Goal: Navigation & Orientation: Understand site structure

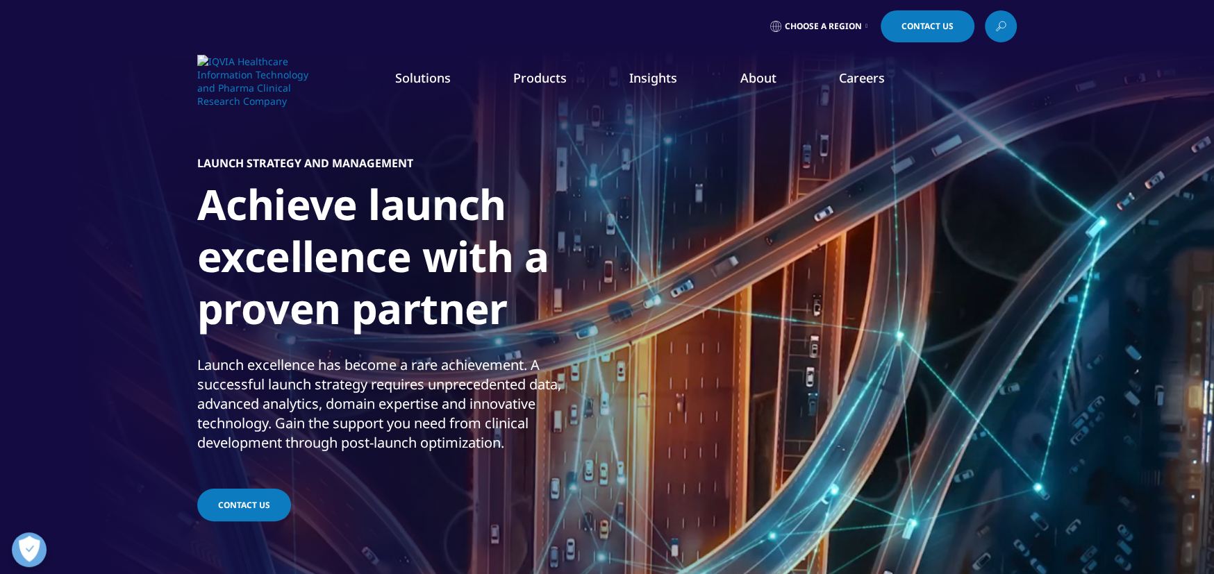
click at [382, 405] on link "Patient Engagement and Support" at bounding box center [387, 405] width 219 height 15
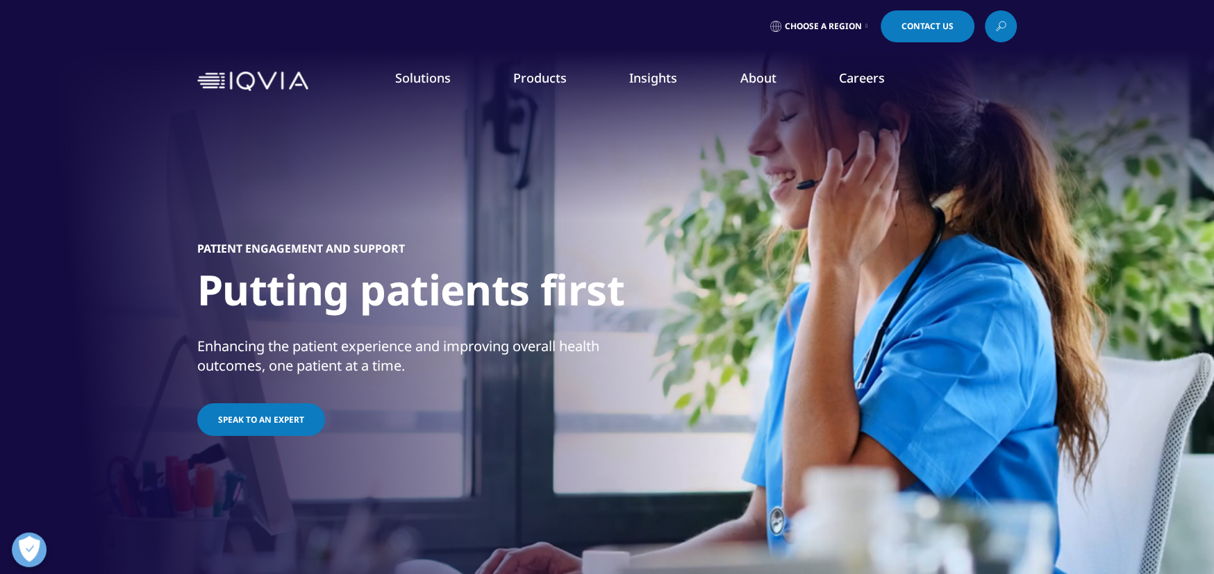
click at [402, 279] on link "Promotional Engagement" at bounding box center [387, 276] width 219 height 15
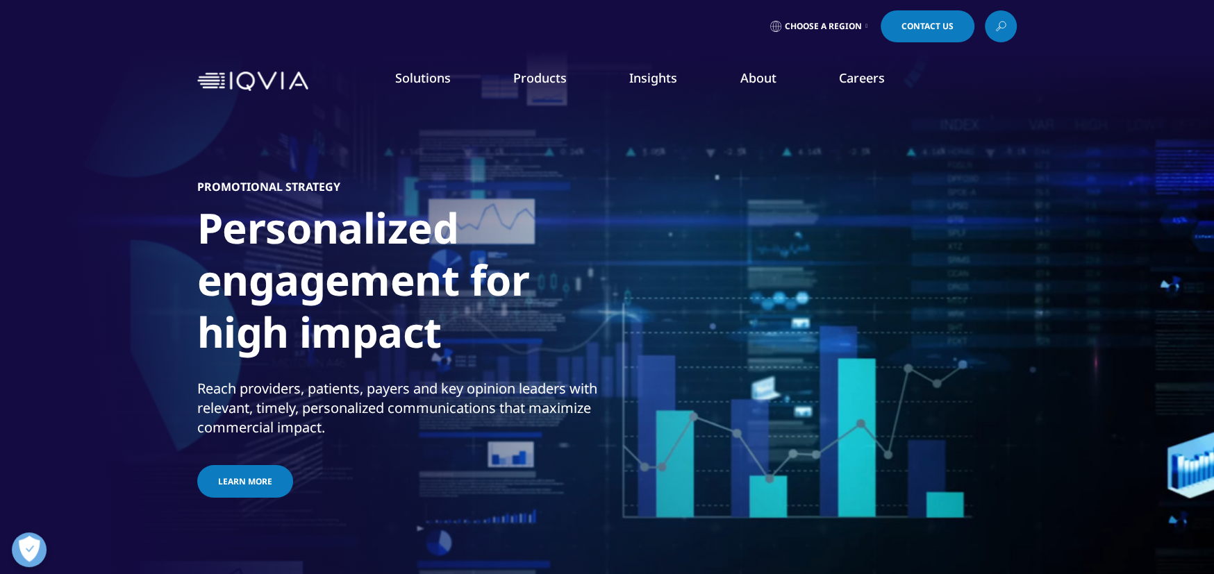
click at [380, 348] on link "Executive Team" at bounding box center [492, 344] width 289 height 15
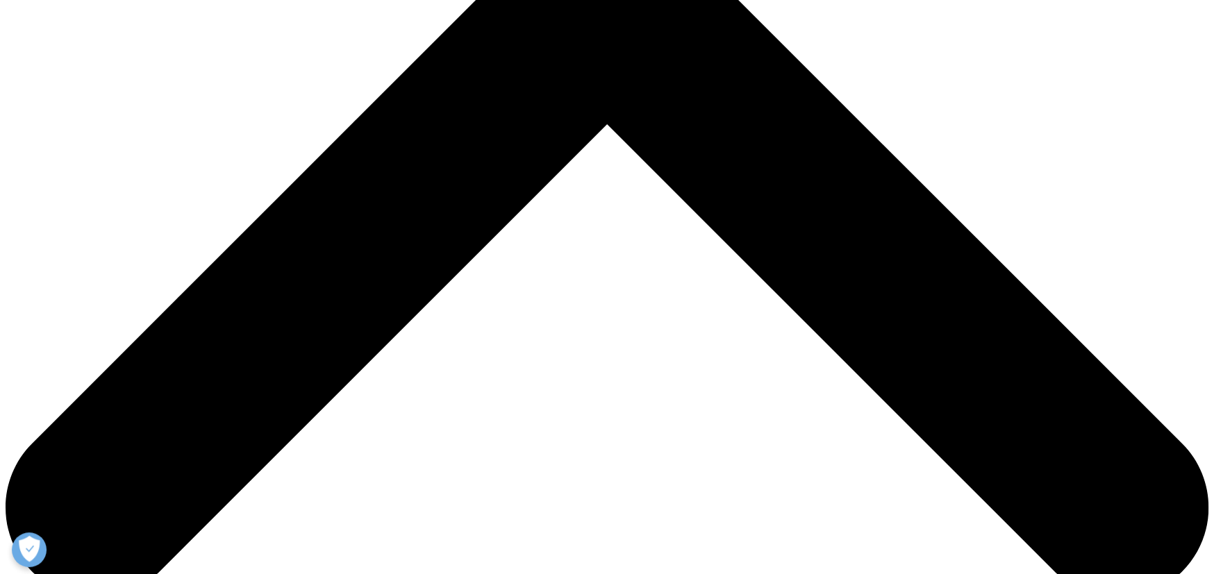
scroll to position [694, 0]
